Goal: Task Accomplishment & Management: Use online tool/utility

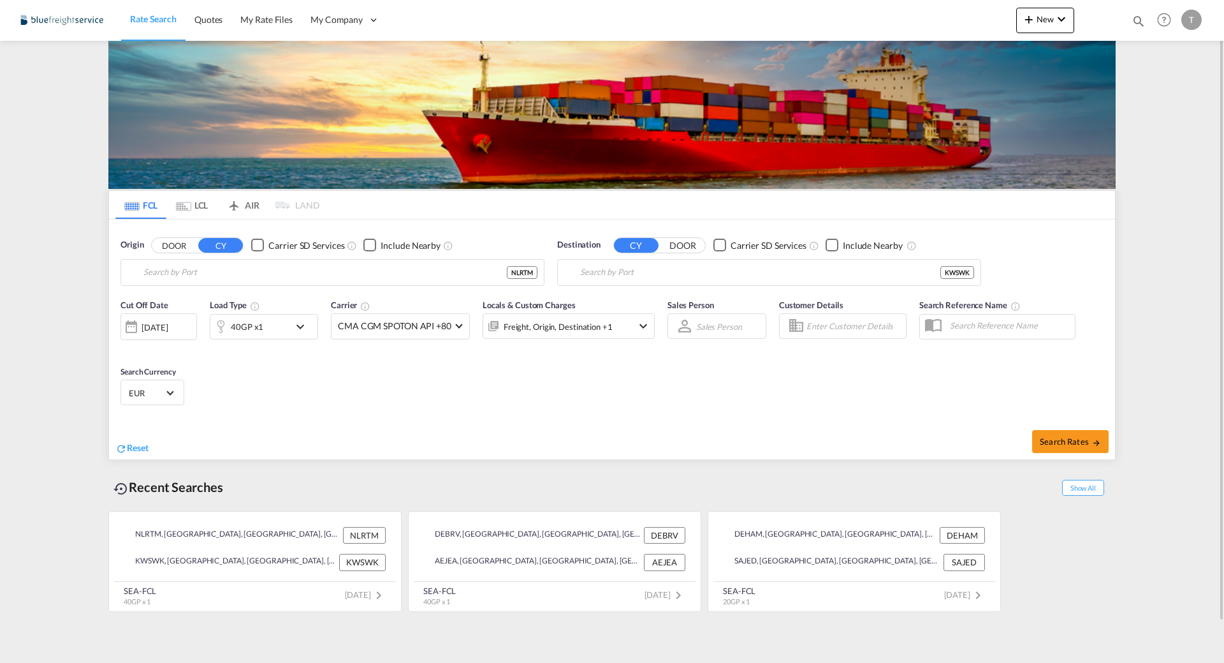
type input "[GEOGRAPHIC_DATA], NLRTM"
click at [623, 276] on input "Shuwaikh, KWSWK" at bounding box center [777, 272] width 394 height 19
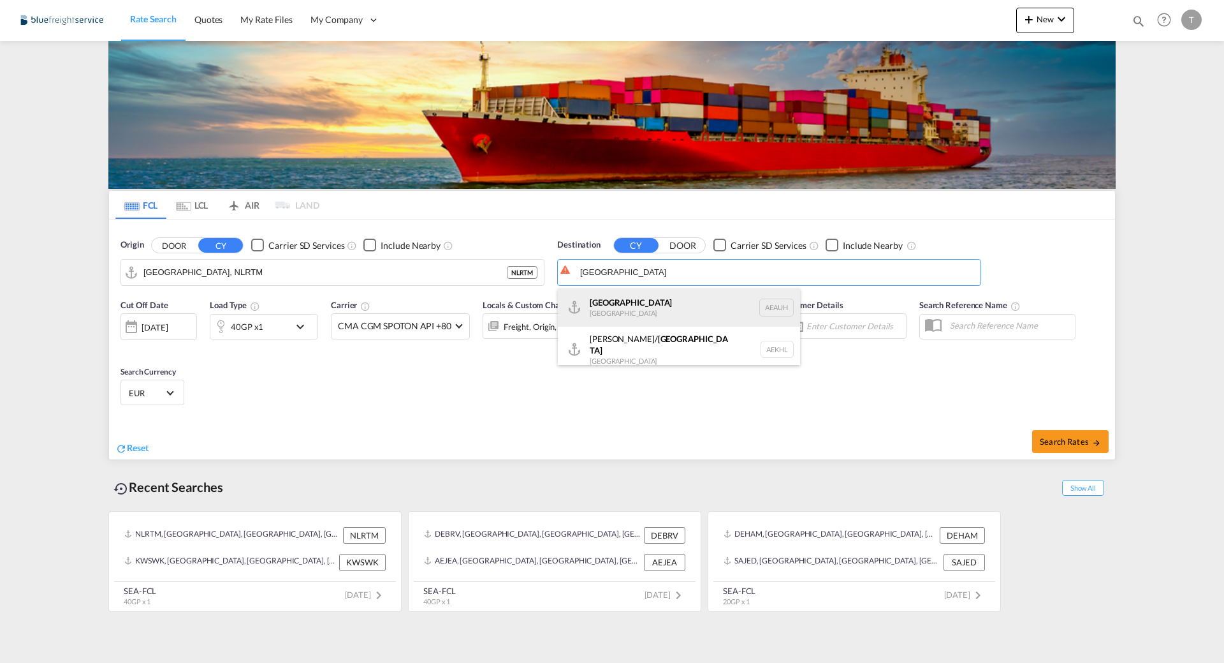
click at [675, 297] on div "[GEOGRAPHIC_DATA] [GEOGRAPHIC_DATA] [GEOGRAPHIC_DATA]" at bounding box center [679, 307] width 242 height 38
type input "[GEOGRAPHIC_DATA], [GEOGRAPHIC_DATA]"
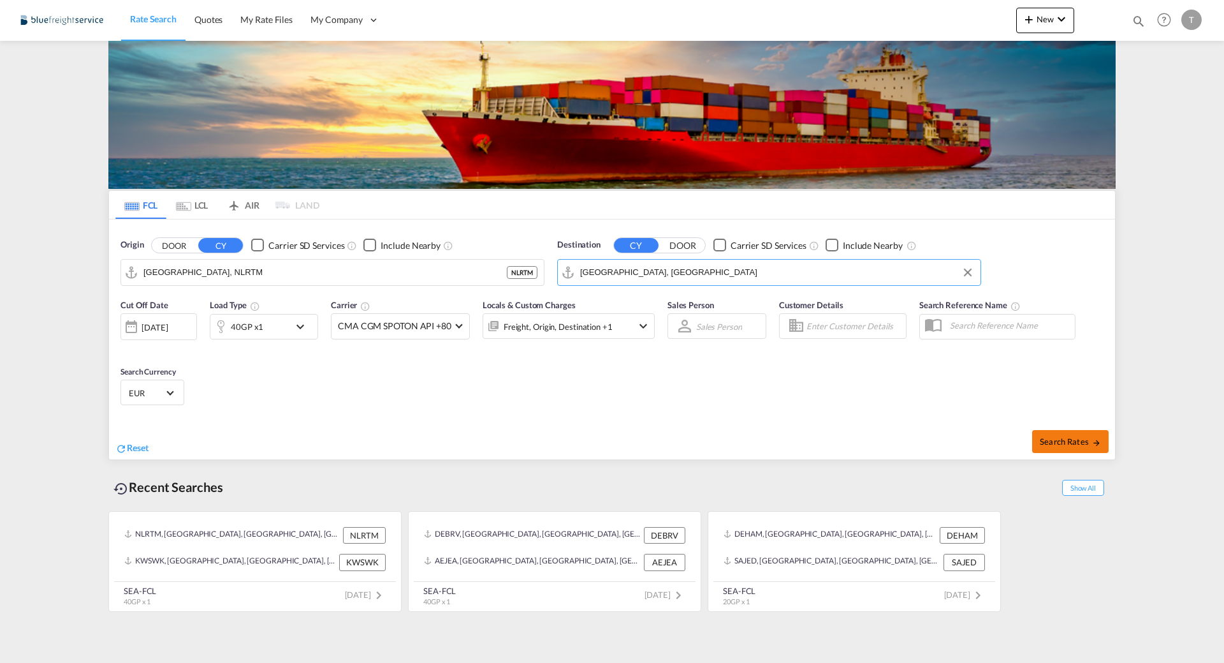
click at [1079, 437] on span "Search Rates" at bounding box center [1070, 441] width 61 height 10
type input "NLRTM to AEAUH / [DATE]"
